Goal: Answer question/provide support: Share knowledge or assist other users

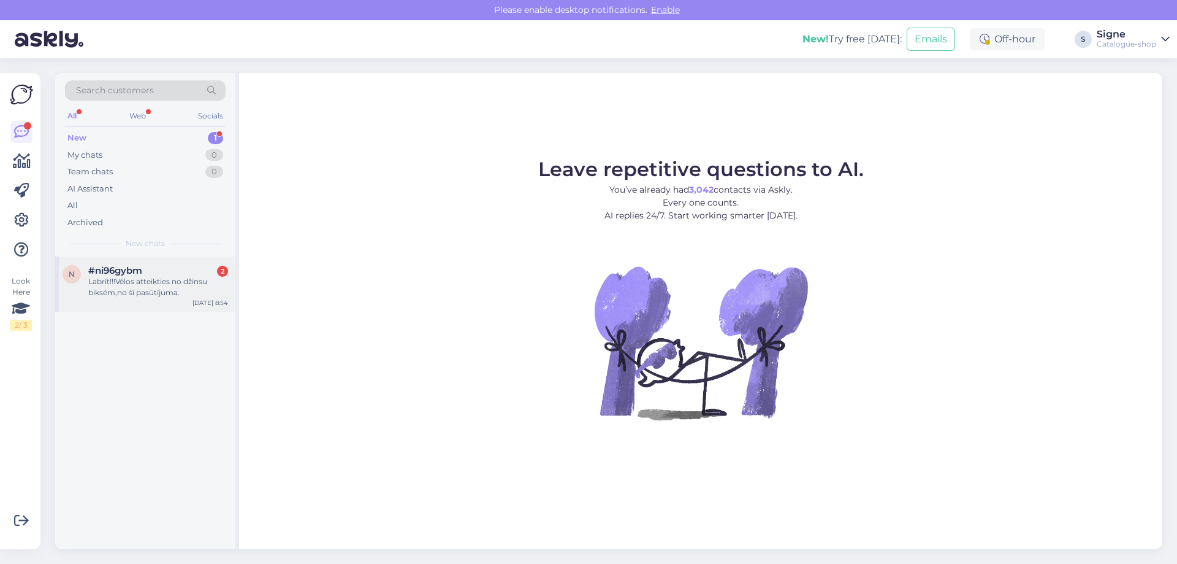
drag, startPoint x: 140, startPoint y: 291, endPoint x: 153, endPoint y: 291, distance: 12.9
click at [143, 291] on div "Labrīt!!!Vélos atteikties no džinsu biksém,no śī pasūtījuma." at bounding box center [158, 287] width 140 height 22
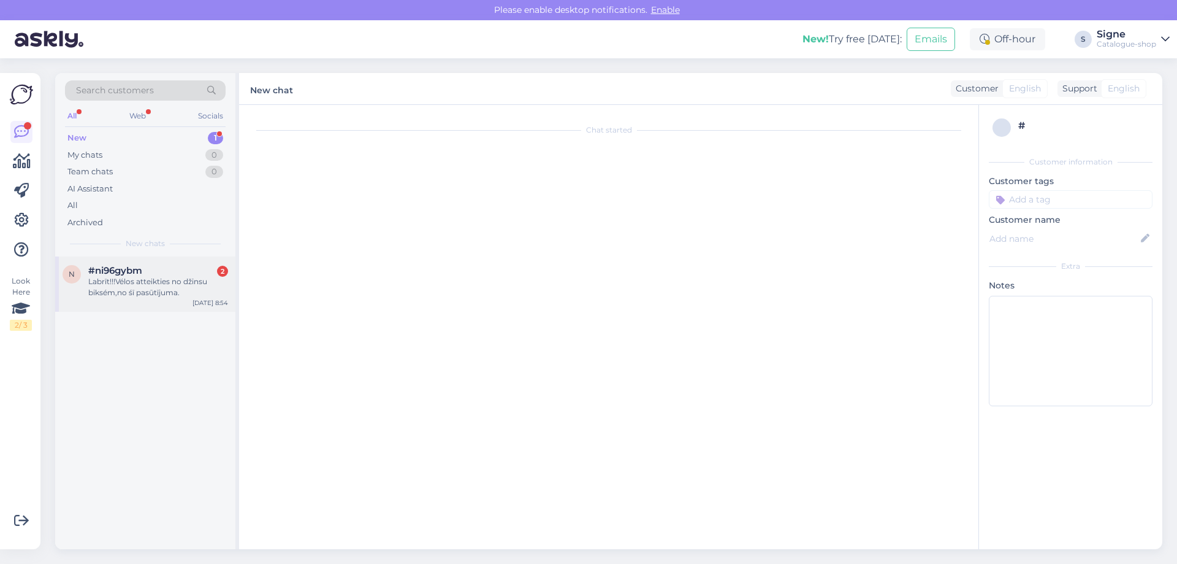
click at [175, 291] on div "Labrīt!!!Vélos atteikties no džinsu biksém,no śī pasūtījuma." at bounding box center [158, 287] width 140 height 22
drag, startPoint x: 116, startPoint y: 256, endPoint x: 114, endPoint y: 274, distance: 17.9
click at [116, 258] on div "n #ni96gybm 2 Labrīt!!!Vélos atteikties no džinsu biksém,no śī pasūtījuma. [DAT…" at bounding box center [145, 283] width 180 height 55
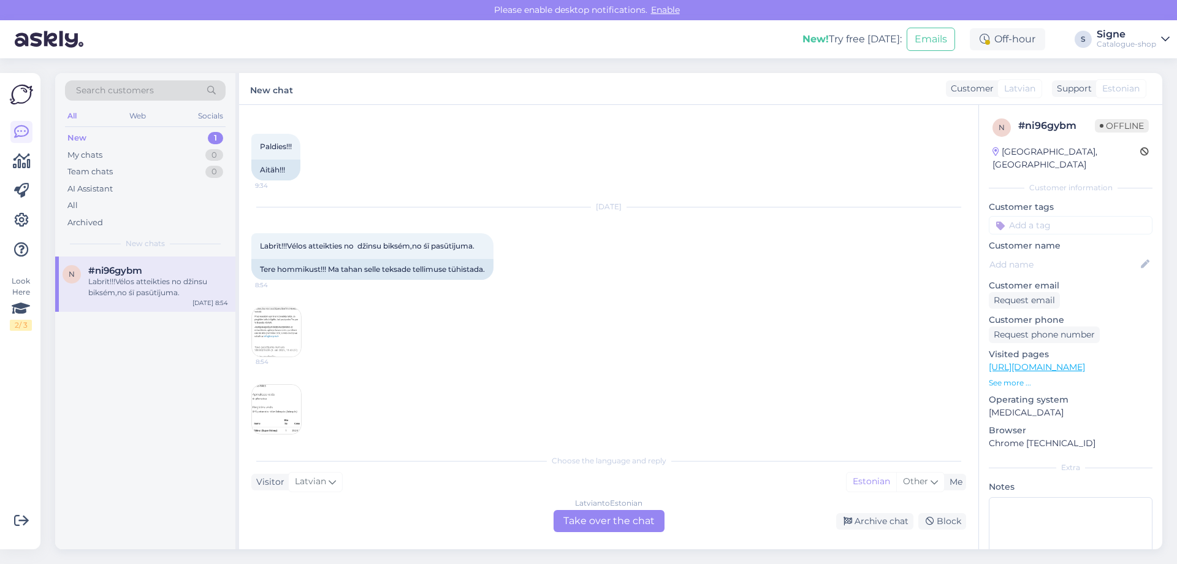
click at [111, 278] on div "Labrīt!!!Vélos atteikties no džinsu biksém,no śī pasūtījuma." at bounding box center [158, 287] width 140 height 22
click at [603, 520] on div "[DEMOGRAPHIC_DATA] to Estonian Take over the chat" at bounding box center [609, 521] width 111 height 22
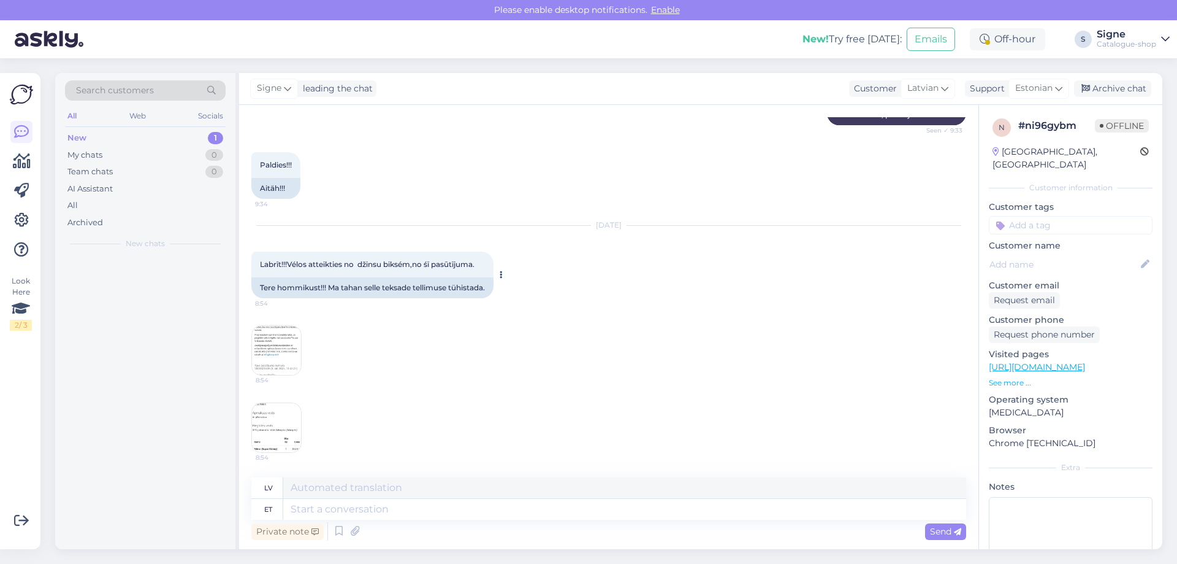
scroll to position [5593, 0]
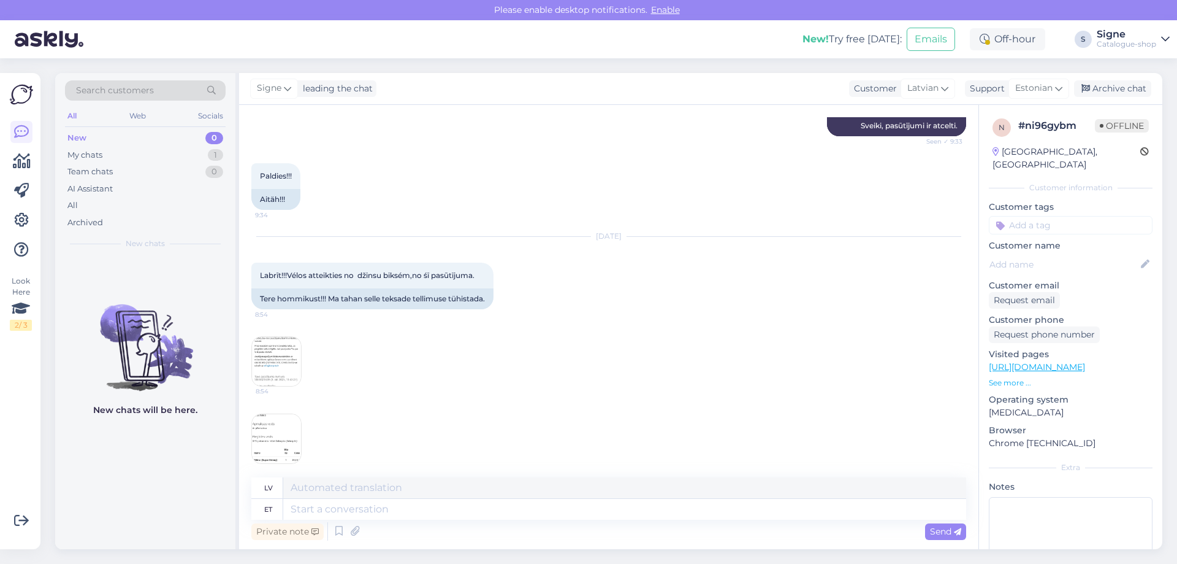
click at [272, 343] on img at bounding box center [276, 361] width 49 height 49
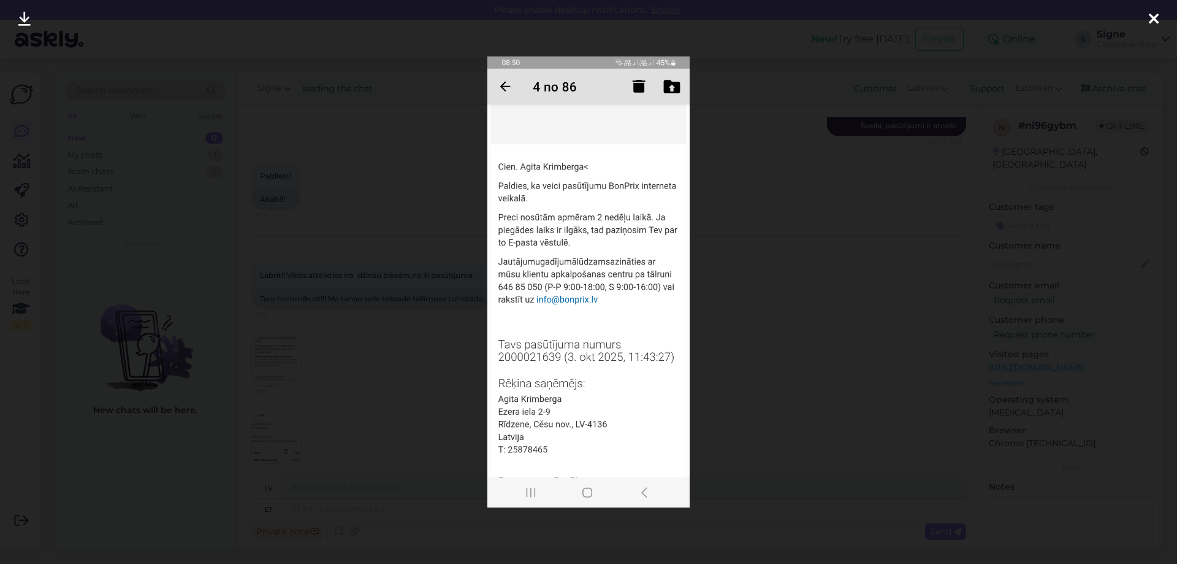
click at [1150, 16] on icon at bounding box center [1154, 20] width 10 height 16
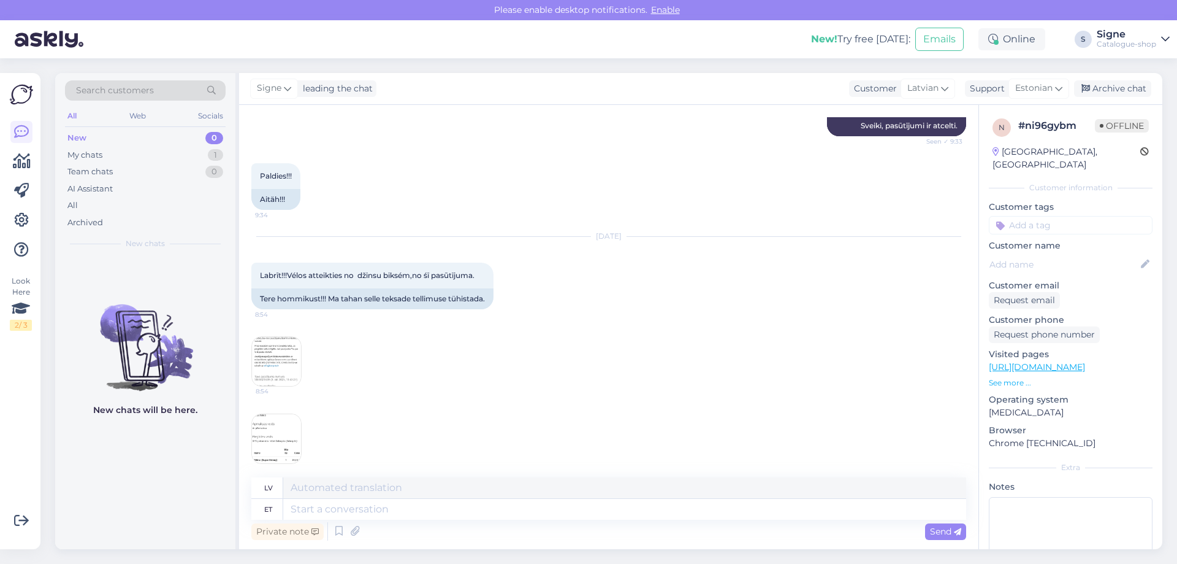
click at [279, 433] on img at bounding box center [276, 438] width 49 height 49
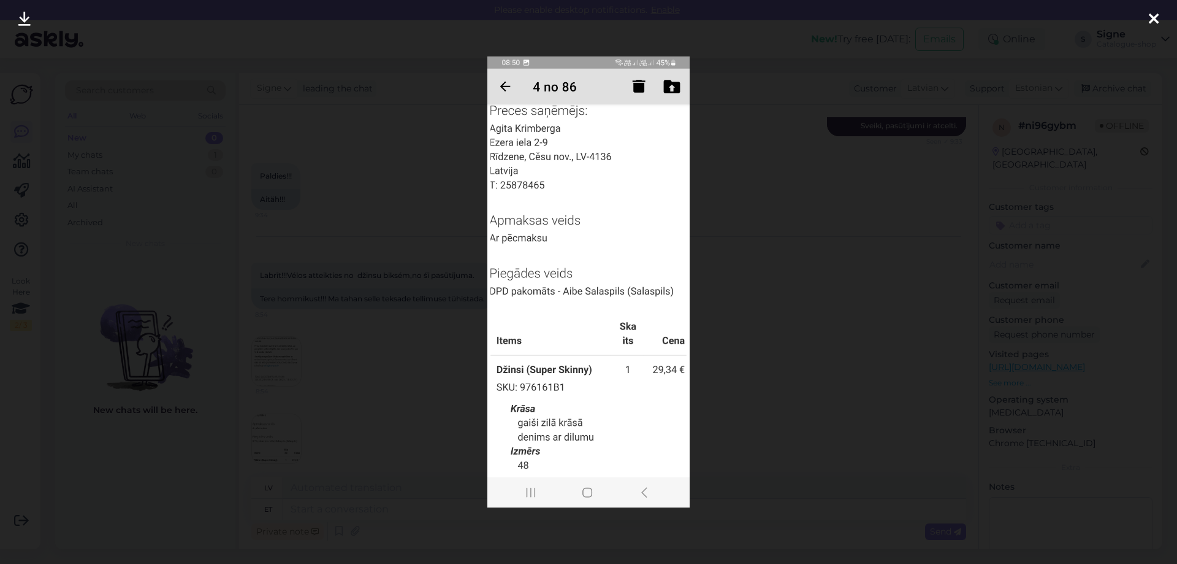
drag, startPoint x: 1152, startPoint y: 18, endPoint x: 1138, endPoint y: 28, distance: 17.7
click at [1153, 18] on icon at bounding box center [1154, 20] width 10 height 16
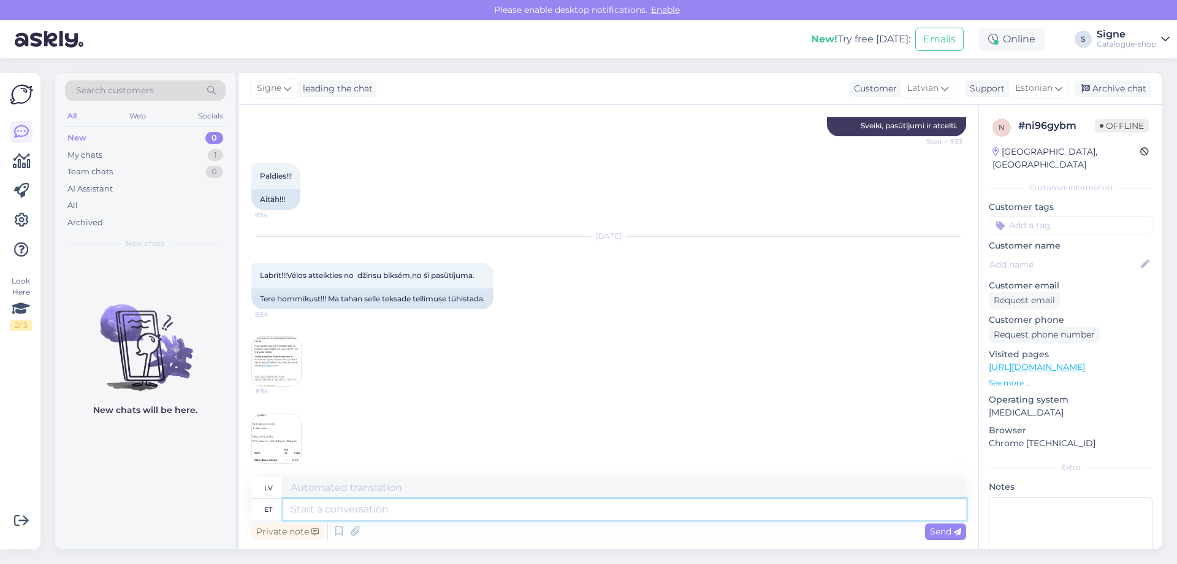
drag, startPoint x: 316, startPoint y: 514, endPoint x: 318, endPoint y: 507, distance: 7.5
click at [318, 512] on textarea at bounding box center [624, 509] width 683 height 21
type textarea "Tere,"
type textarea "Sveiki,"
type textarea "Tere, täname"
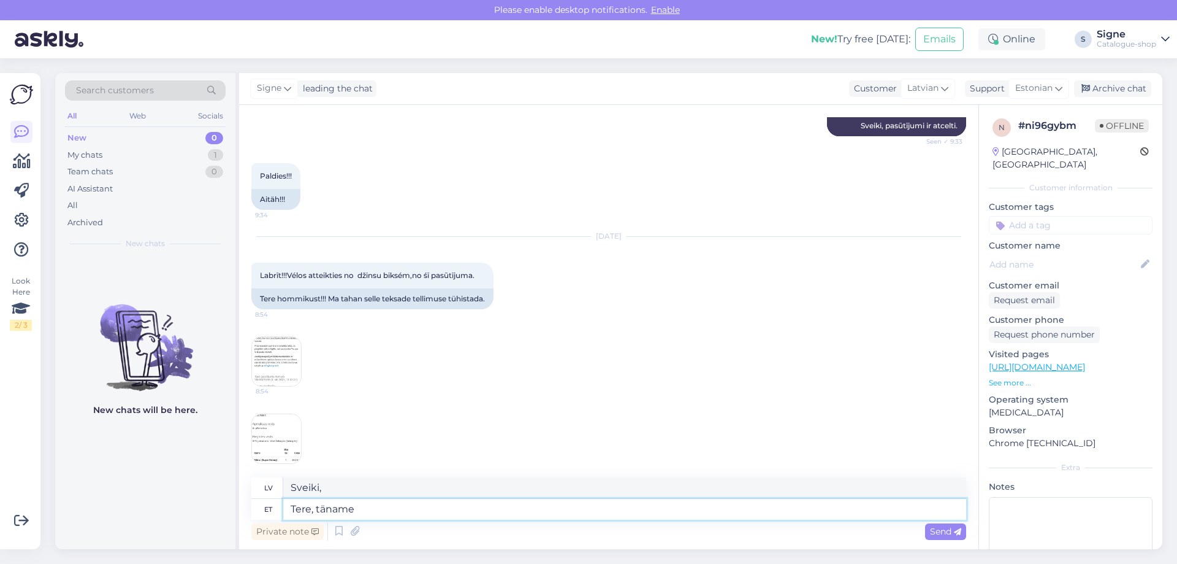
type textarea "Sveiki, paldies."
type textarea "Tere, täname teavituse"
type textarea "Sveiki, paldies par paziņojumu."
type textarea "Tere, täname teavituse eest, t"
type textarea "Sveiki, paldies par paziņojumu,"
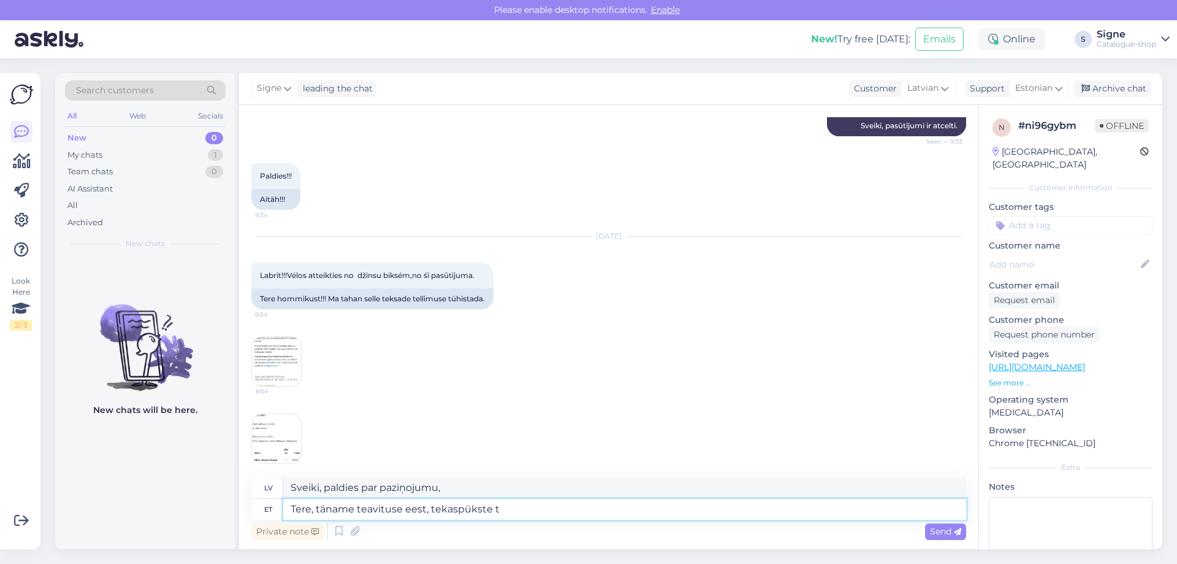
type textarea "Tere, täname teavituse eest, tekaspükste te"
type textarea "Sveiki, paldies par paziņojumu, džinsi"
type textarea "Tere, täname teavituse eest, tekaspükste tellimus o"
type textarea "Sveiki, paldies par jūsu paziņojumu, džinsu pasūtījums"
type textarea "Tere, täname teavituse eest, tekaspükste tellimus on an"
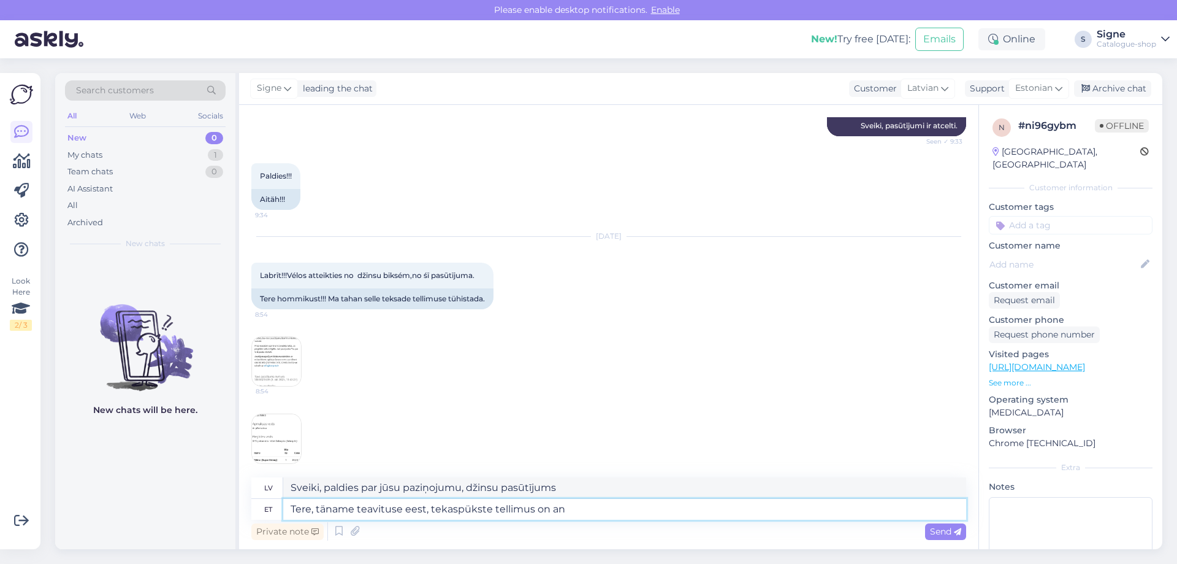
type textarea "Sveiki, paldies par jūsu paziņojumu, džinsu pasūtījums ir pabeigts."
type textarea "Tere, täname teavituse eest, tekaspükste tellimus on annulleeritud."
type textarea "Sveiki, paldies par jūsu paziņojumu, džinsu pasūtījums ir atcelts."
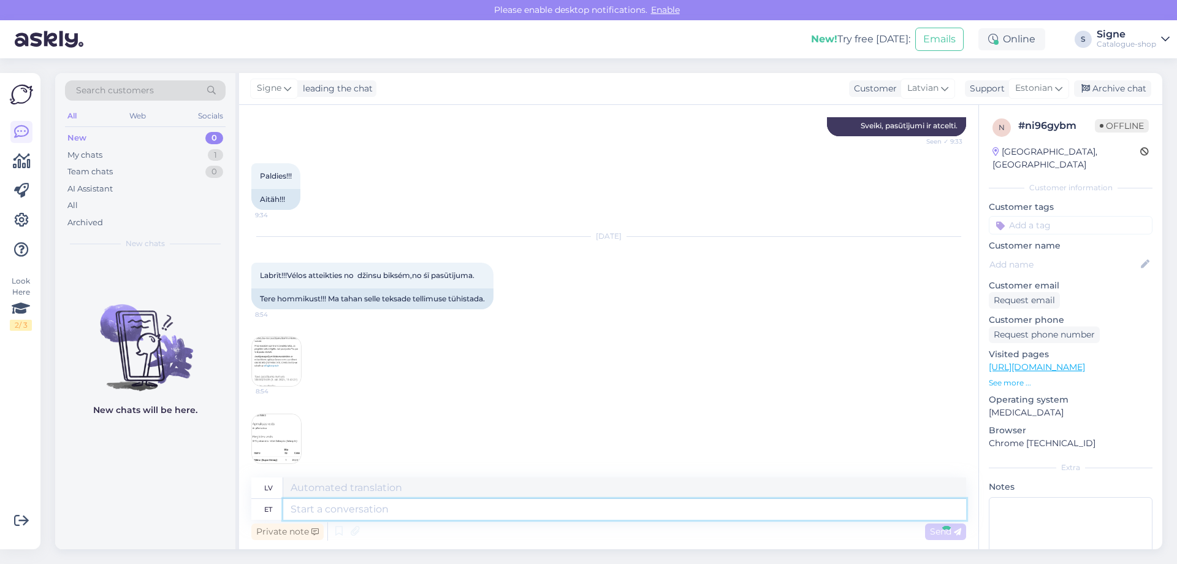
scroll to position [5689, 0]
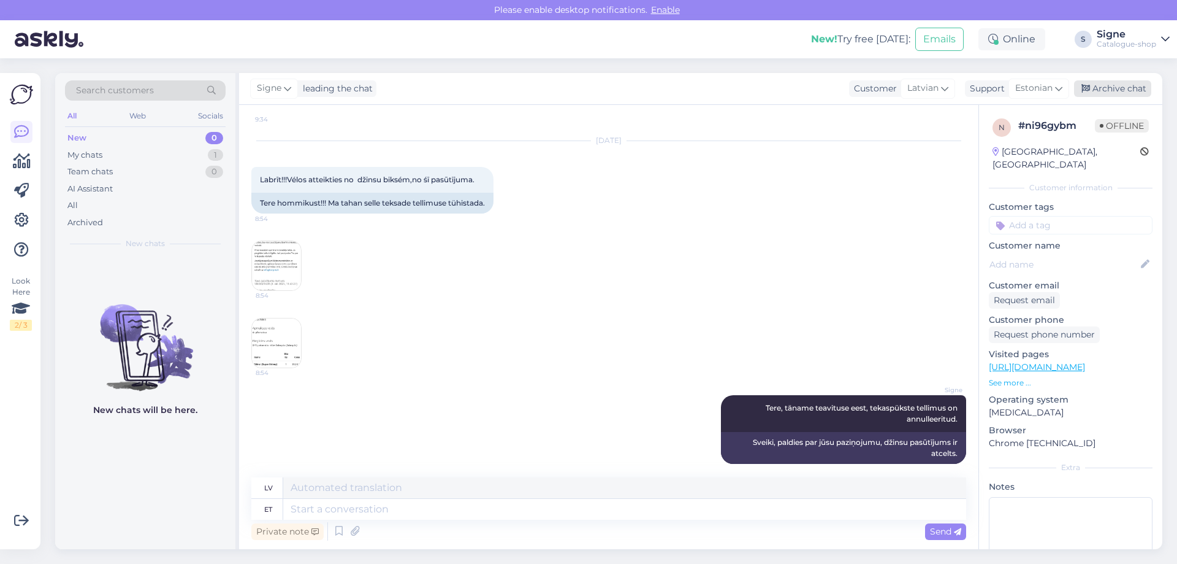
click at [1119, 85] on div "Archive chat" at bounding box center [1112, 88] width 77 height 17
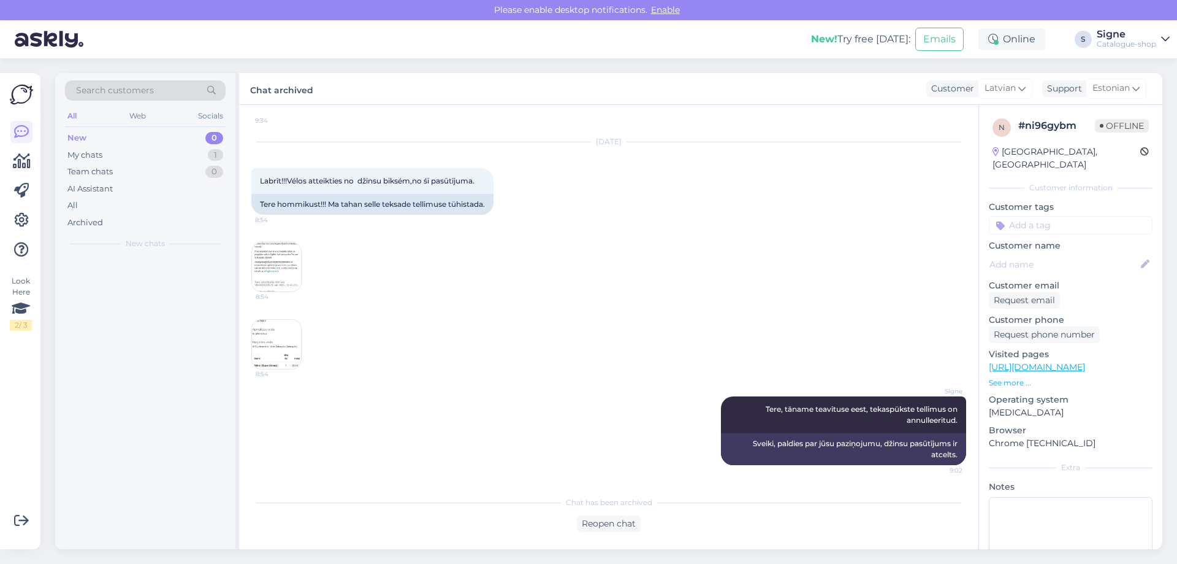
scroll to position [5677, 0]
